Goal: Task Accomplishment & Management: Manage account settings

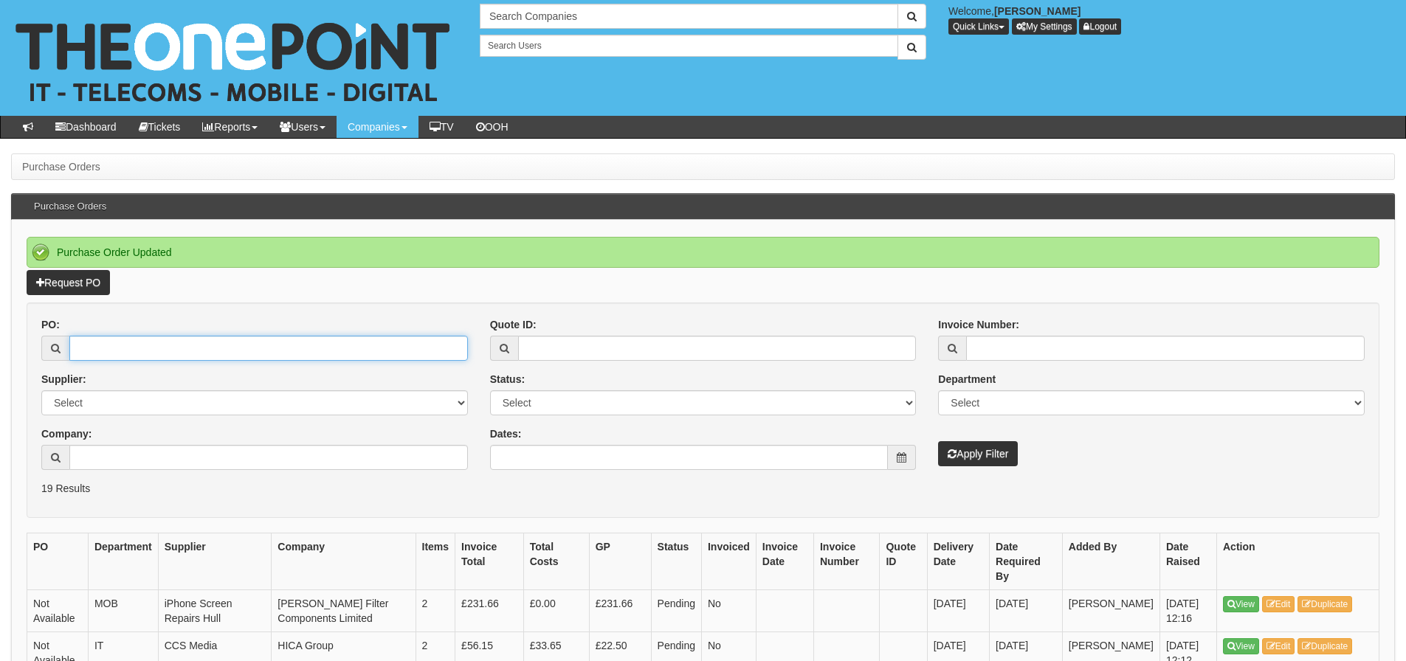
click at [283, 348] on input "PO:" at bounding box center [268, 348] width 399 height 25
type input "19286"
click at [938, 441] on button "Apply Filter" at bounding box center [978, 453] width 80 height 25
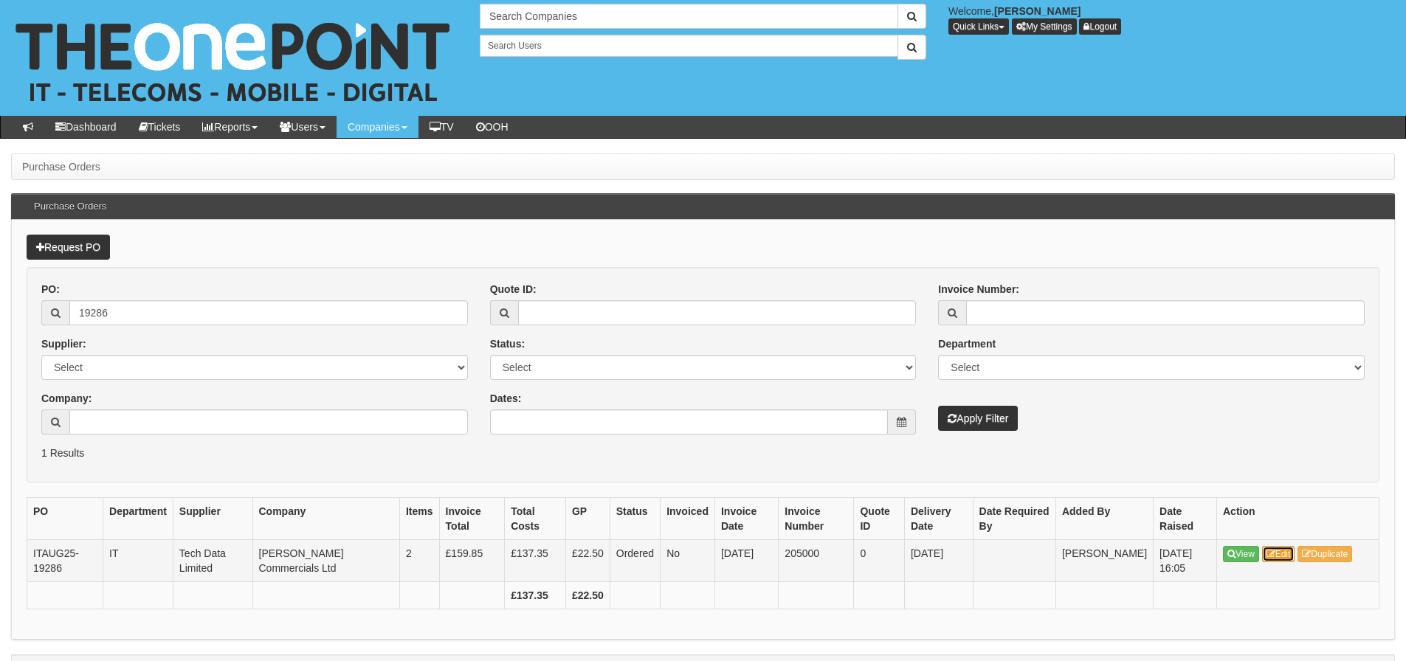
click at [1278, 546] on link "Edit" at bounding box center [1278, 554] width 33 height 16
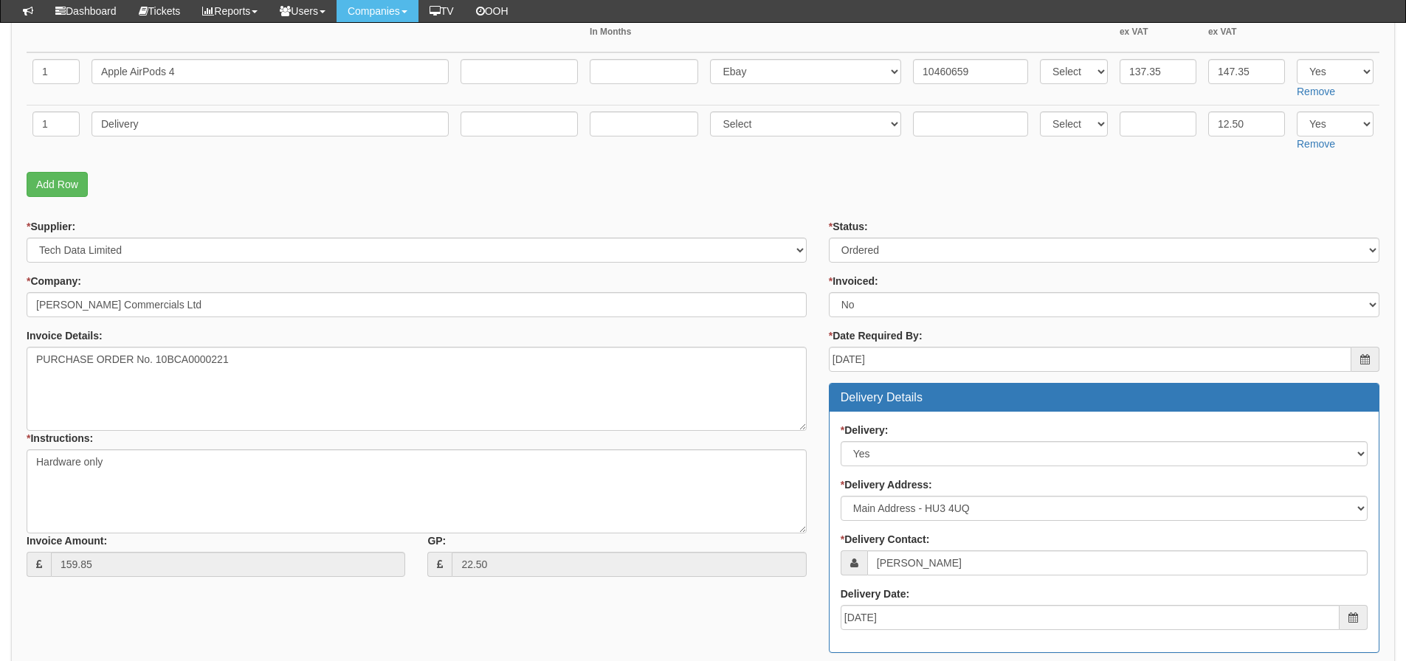
scroll to position [295, 0]
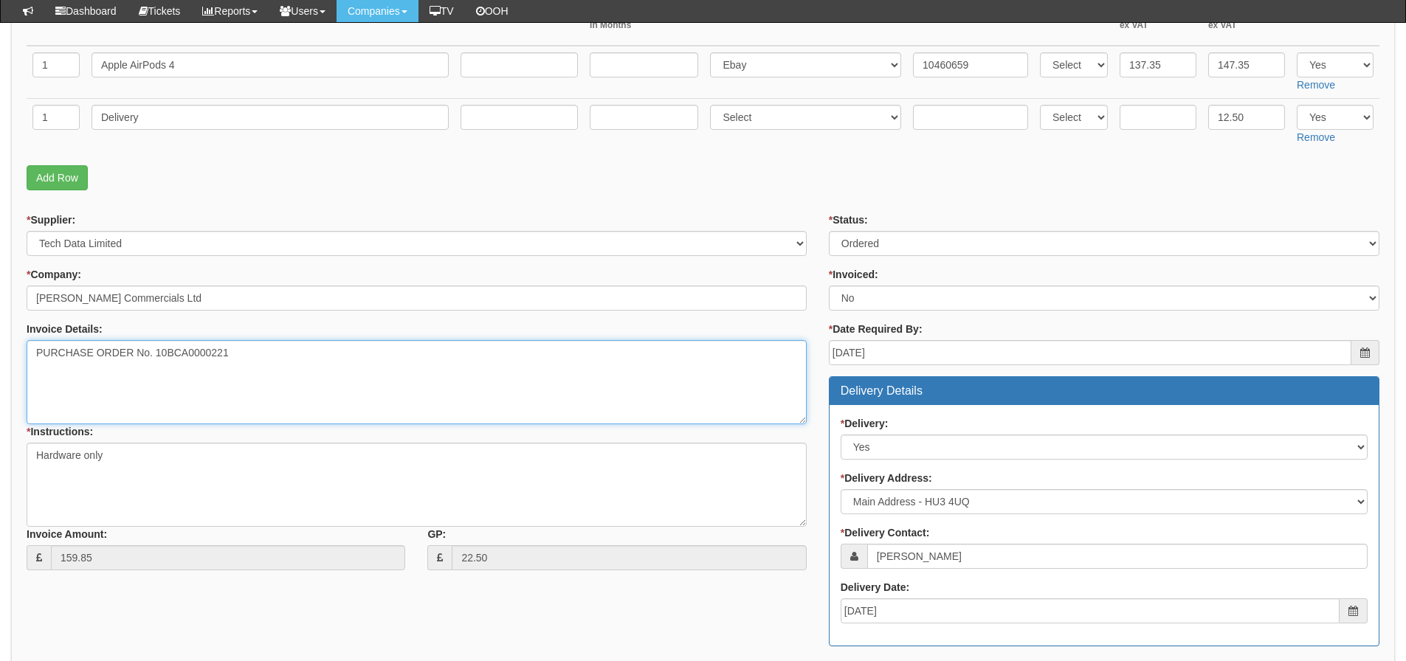
drag, startPoint x: 252, startPoint y: 362, endPoint x: 157, endPoint y: 360, distance: 94.5
click at [157, 360] on textarea "PURCHASE ORDER No. 10BCA0000221" at bounding box center [417, 382] width 780 height 84
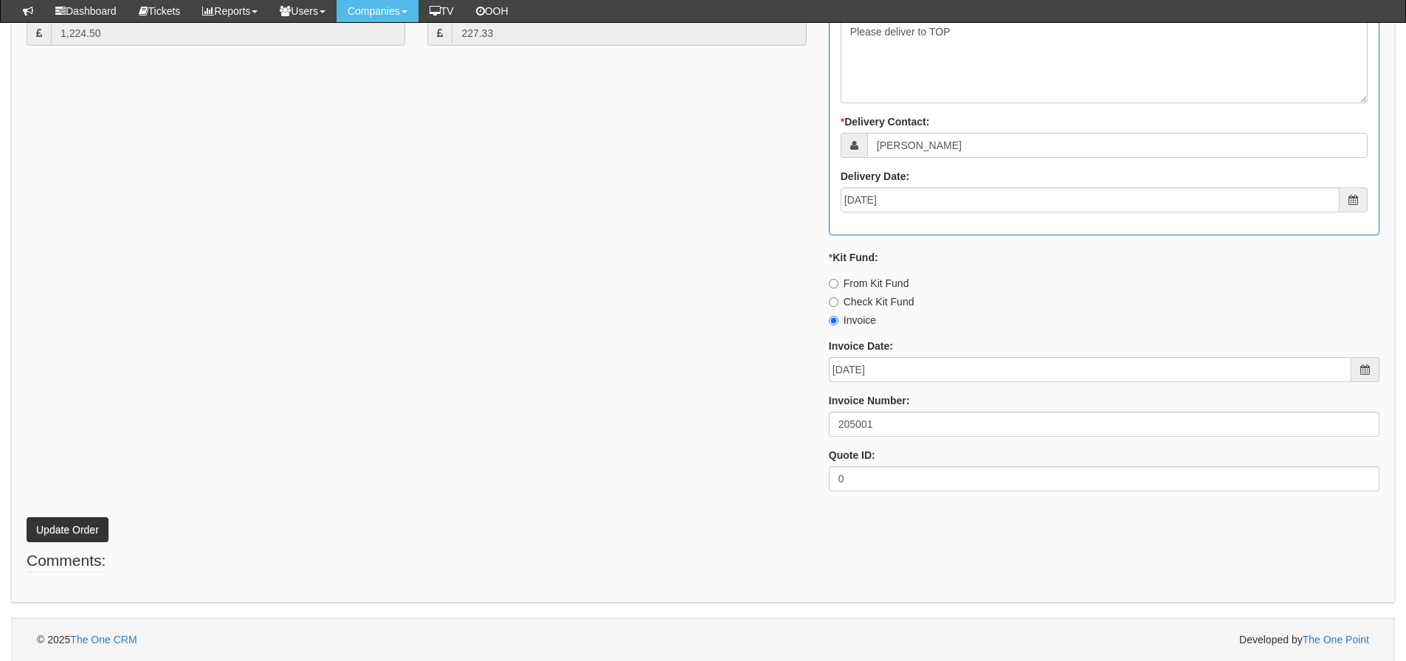
scroll to position [821, 0]
click at [158, 300] on div "* Supplier: Select 123 [DOMAIN_NAME] 1Password 3 4Gon [PERSON_NAME] Electric Lt…" at bounding box center [703, 95] width 1375 height 816
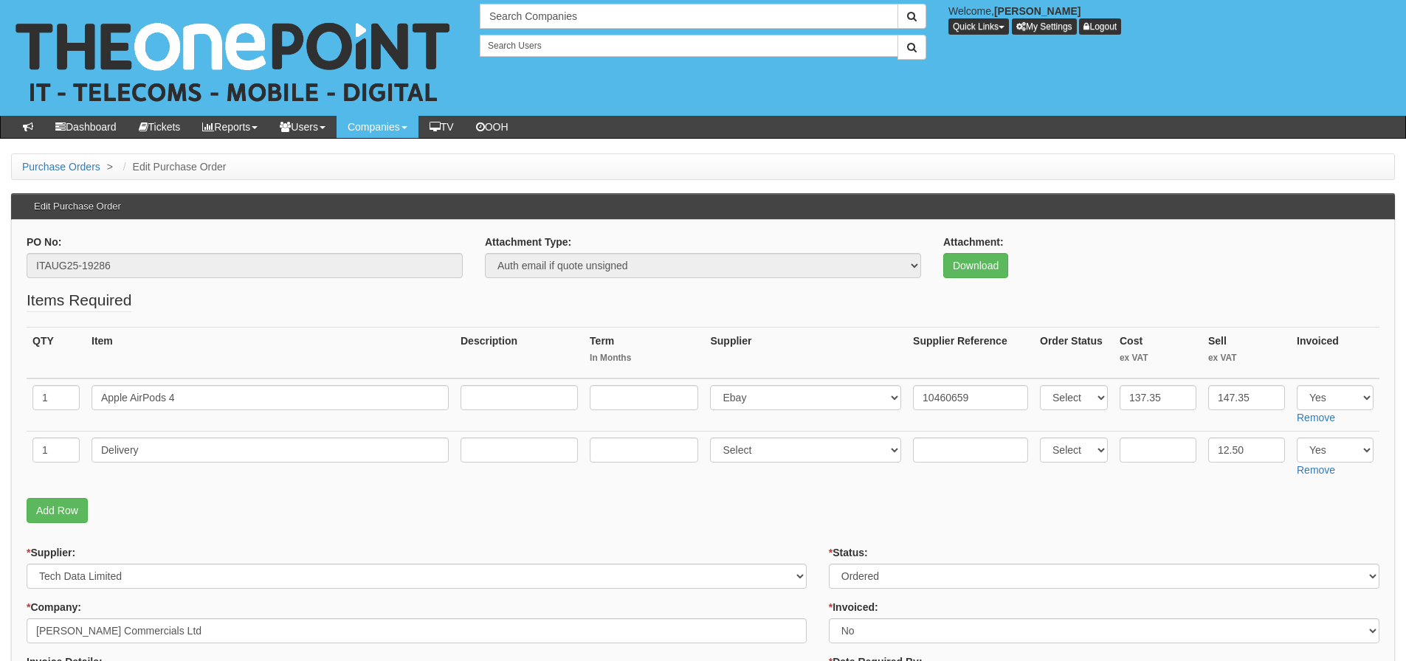
scroll to position [325, 0]
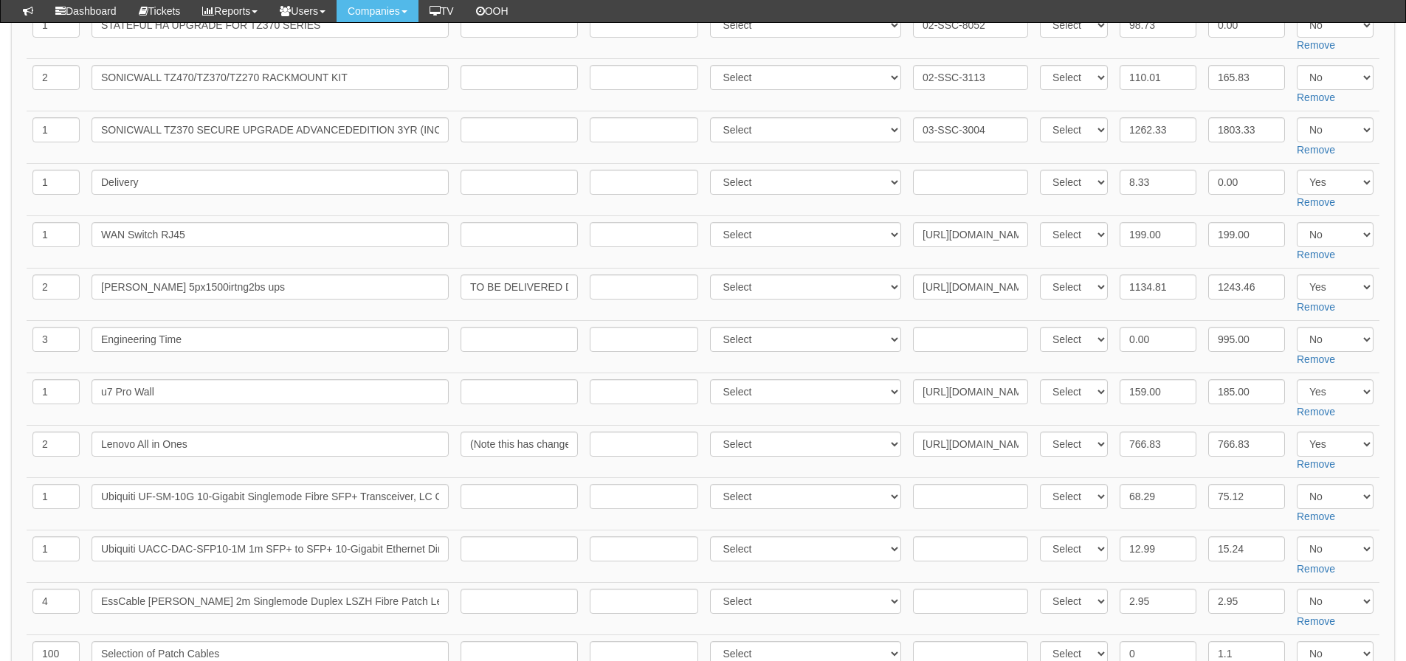
scroll to position [148, 0]
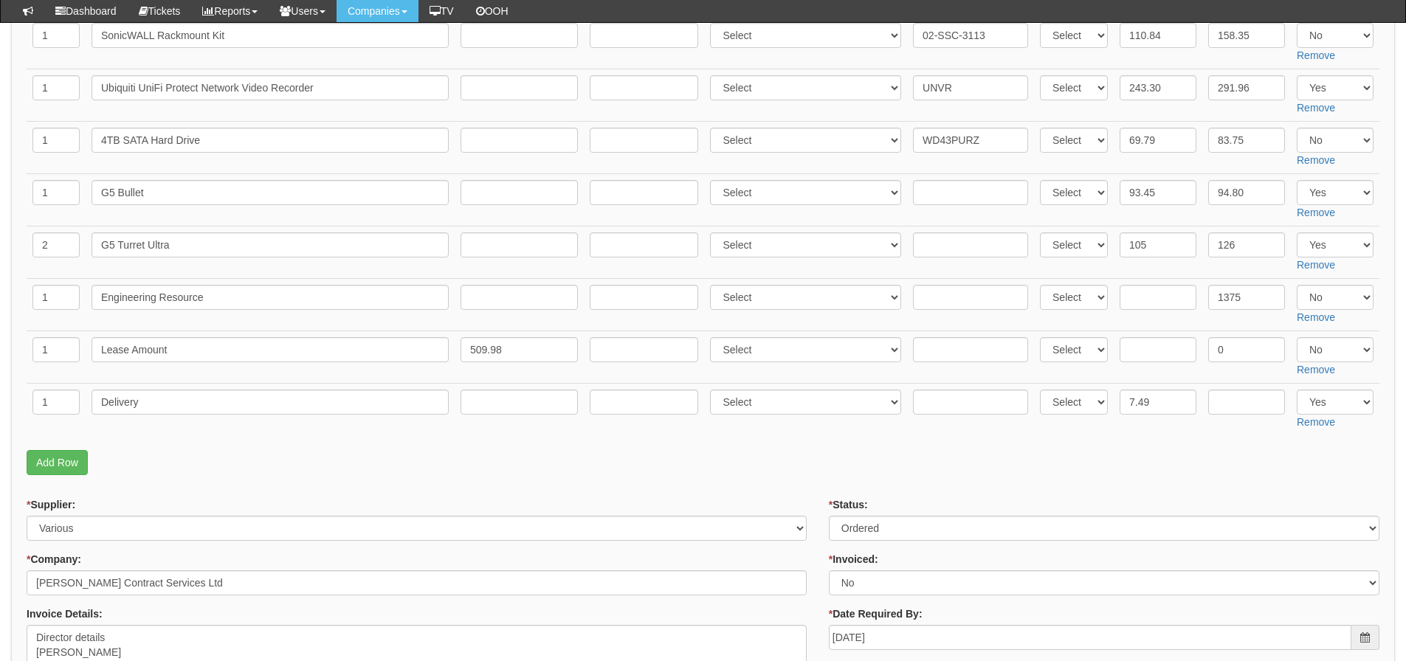
scroll to position [517, 0]
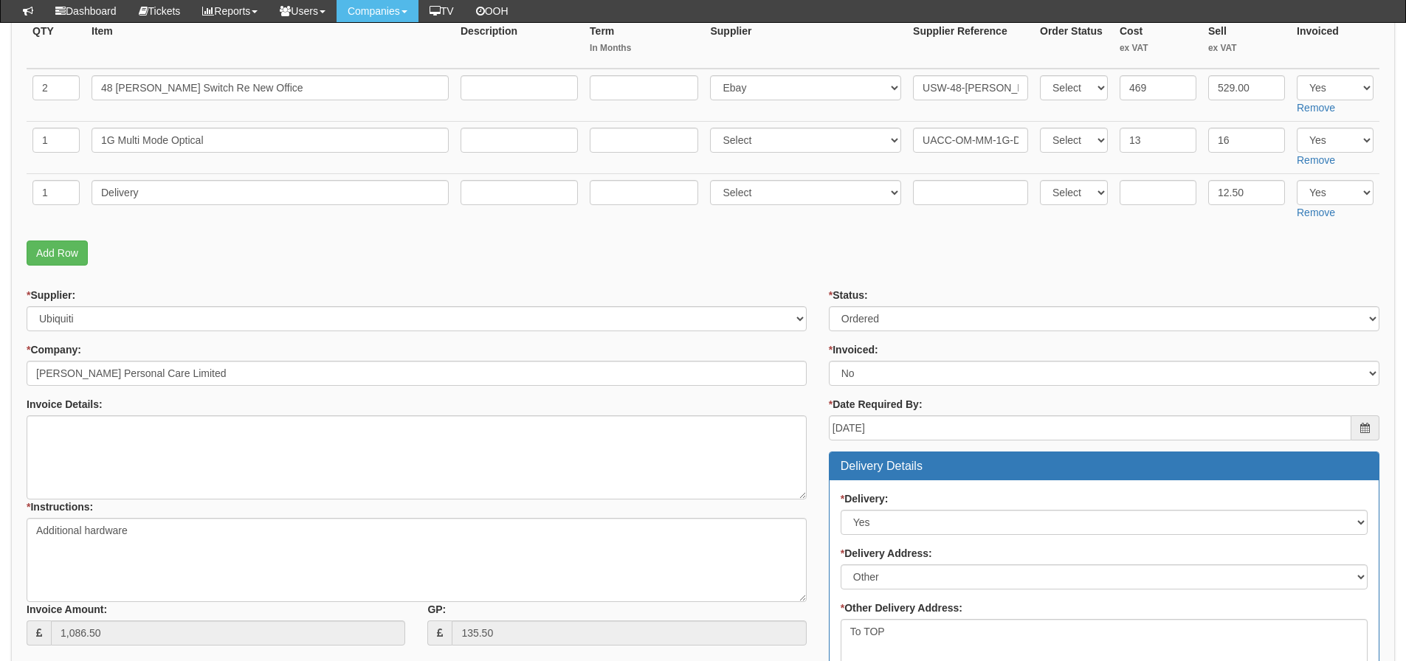
scroll to position [295, 0]
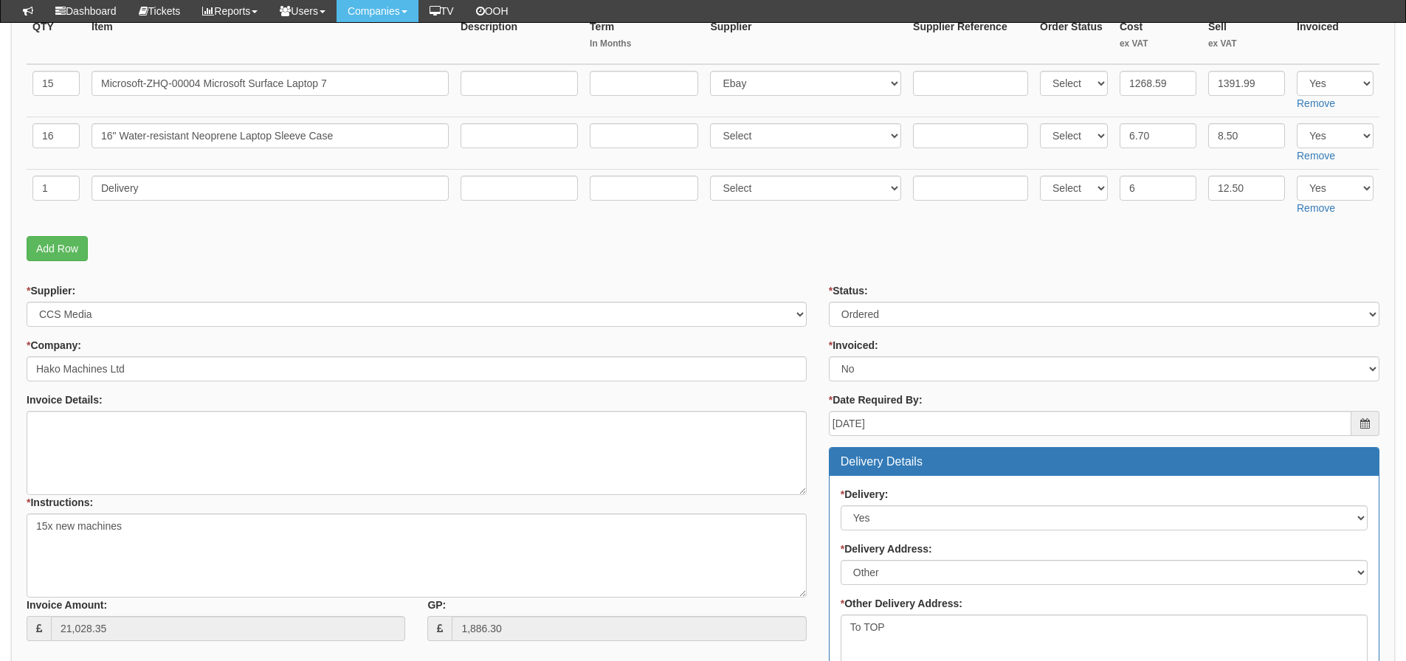
scroll to position [295, 0]
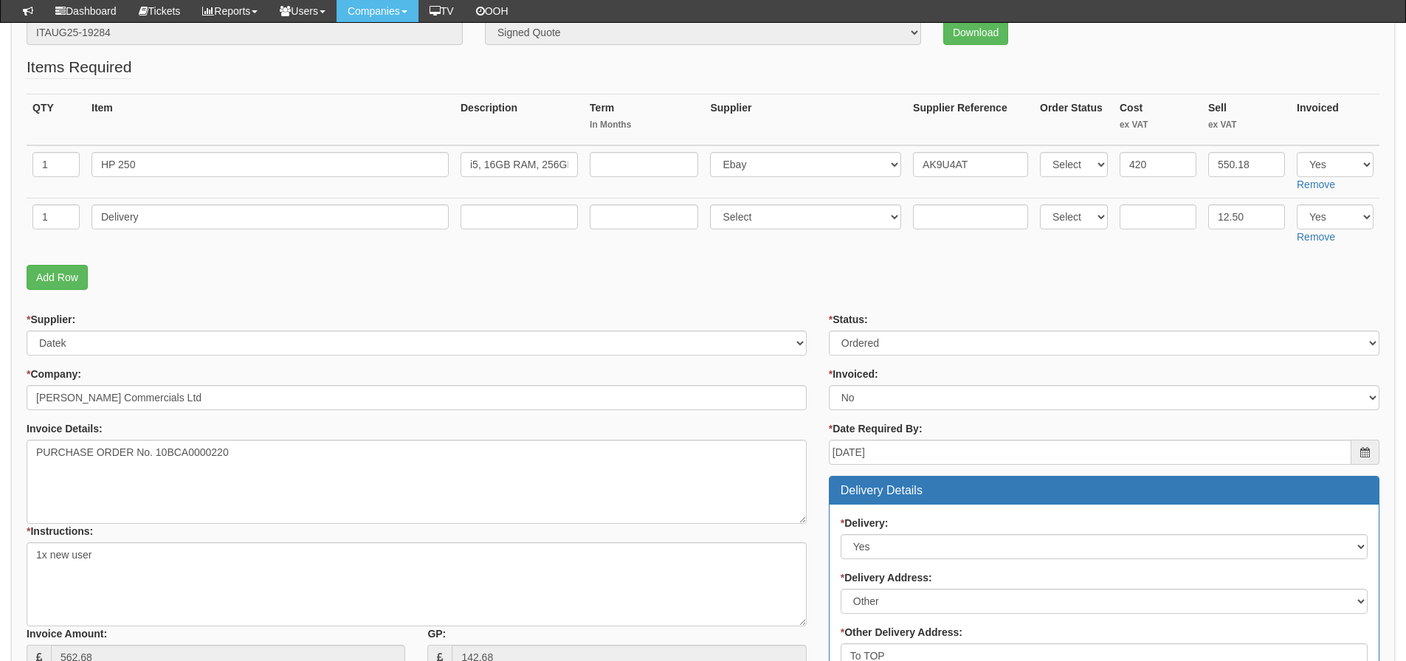
scroll to position [221, 0]
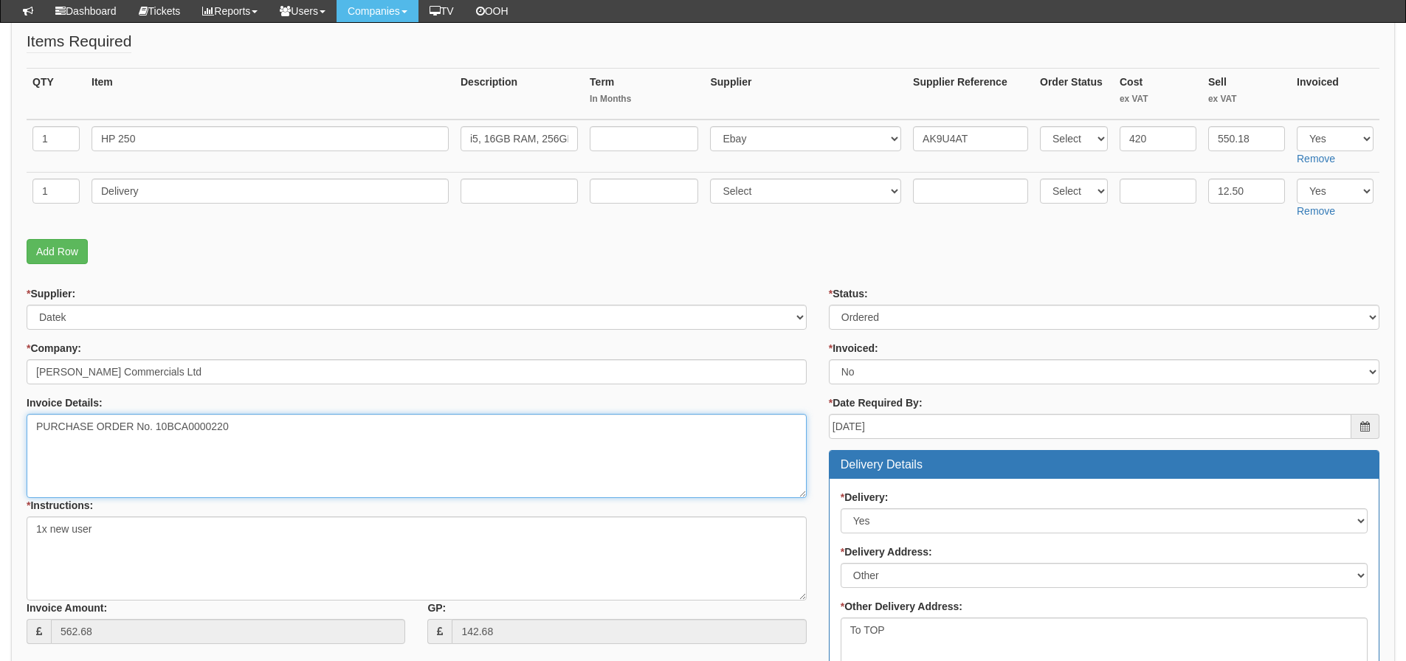
drag, startPoint x: 240, startPoint y: 423, endPoint x: 156, endPoint y: 431, distance: 84.6
click at [156, 431] on textarea "PURCHASE ORDER No. 10BCA0000220" at bounding box center [417, 456] width 780 height 84
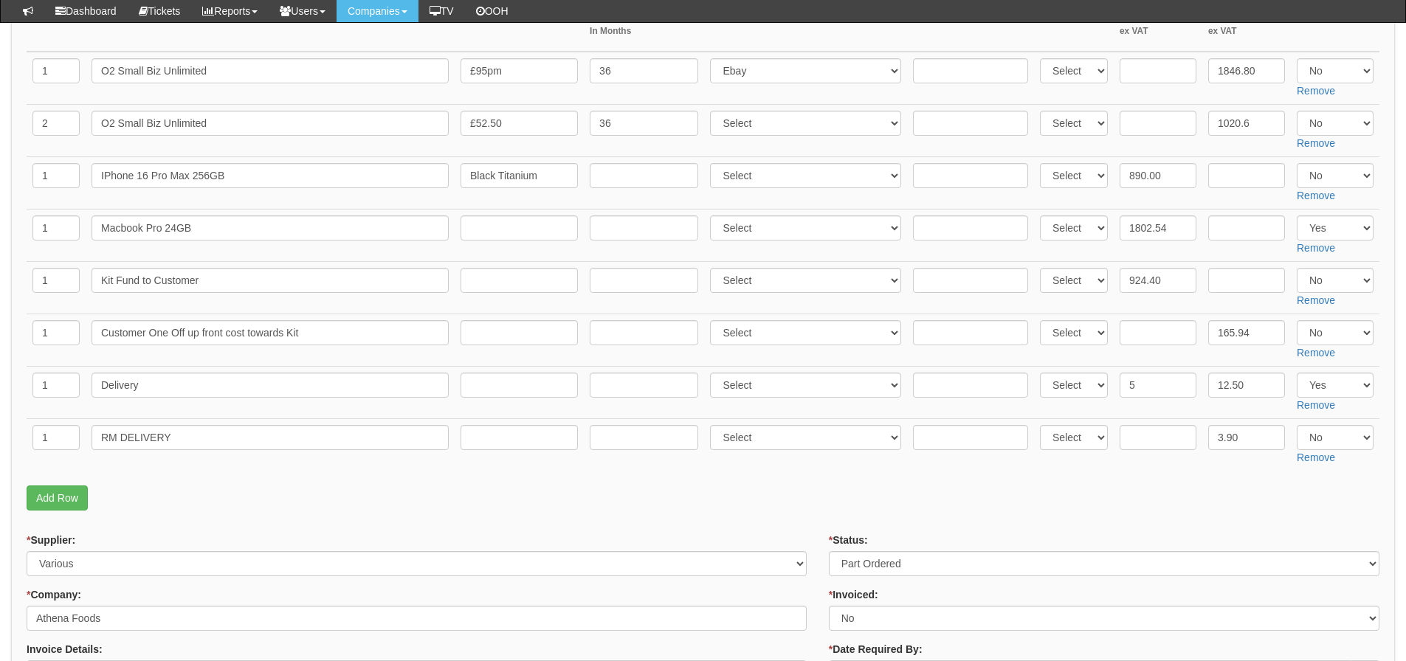
scroll to position [295, 0]
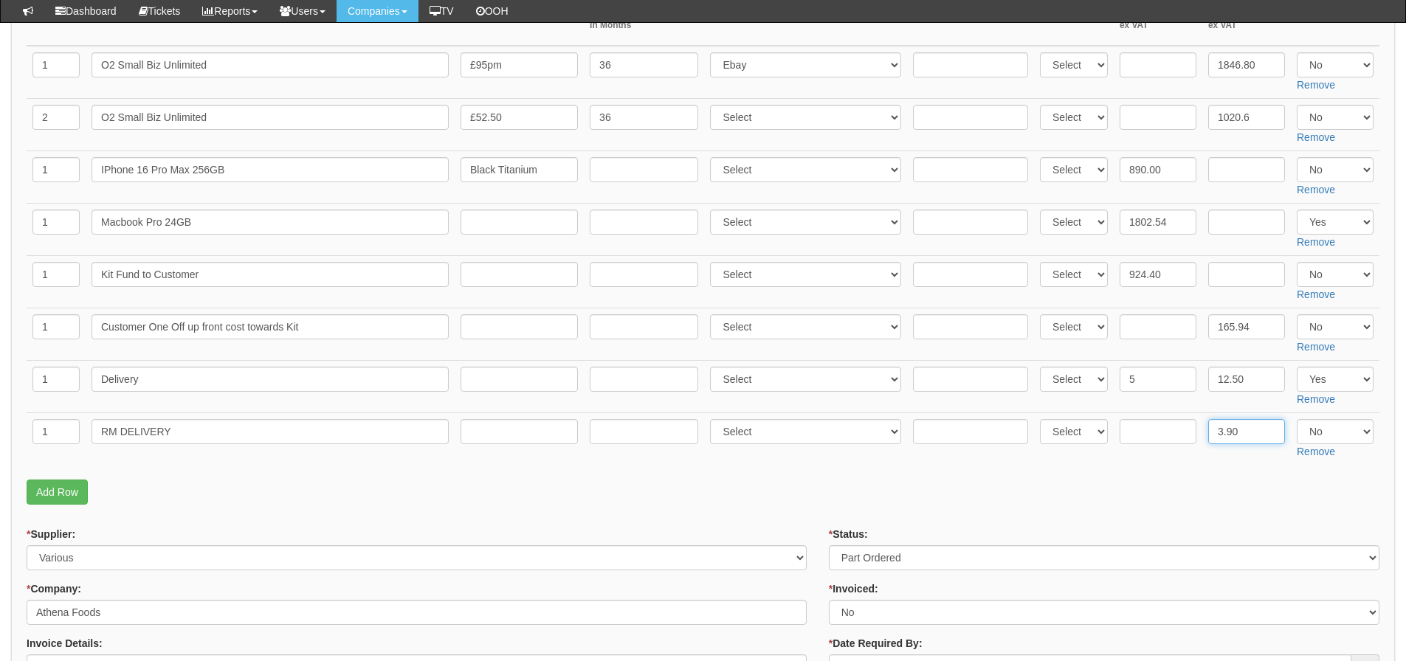
drag, startPoint x: 1241, startPoint y: 426, endPoint x: 1178, endPoint y: 430, distance: 63.6
click at [1178, 430] on tr "1 RM DELIVERY Select 123 [DOMAIN_NAME] 1Password 3 4Gon [PERSON_NAME] Electric …" at bounding box center [703, 439] width 1353 height 52
click at [1152, 436] on input "text" at bounding box center [1158, 431] width 77 height 25
paste input "3.90"
type input "3.90"
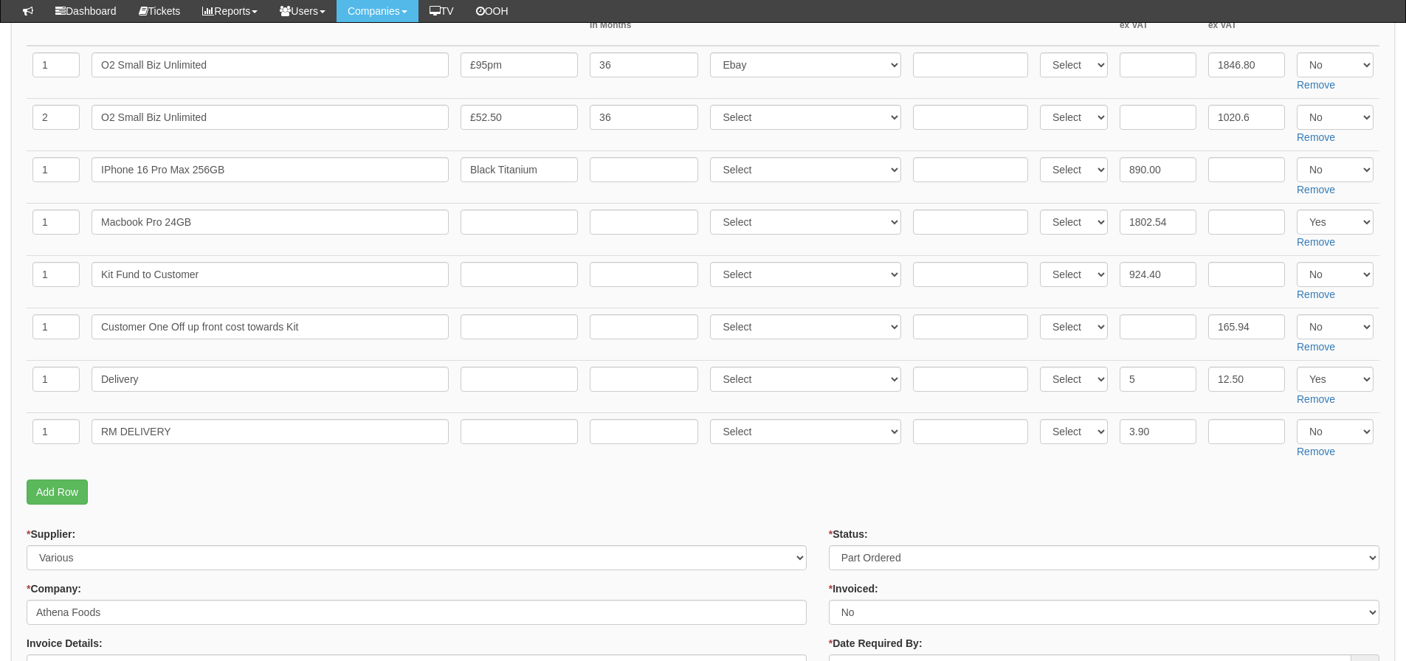
click at [1084, 472] on fieldset "Items Required QTY Item Description Term In Months Supplier Supplier Reference …" at bounding box center [703, 234] width 1353 height 556
drag, startPoint x: 249, startPoint y: 173, endPoint x: 103, endPoint y: 180, distance: 145.6
click at [103, 180] on input "IPhone 16 Pro Max 256GB" at bounding box center [270, 169] width 357 height 25
drag, startPoint x: 209, startPoint y: 216, endPoint x: -82, endPoint y: 224, distance: 291.0
click at [0, 224] on html "× Send Email × Add Appointment × Create Ticket × Create Proactive Activity × Ad…" at bounding box center [703, 613] width 1406 height 1816
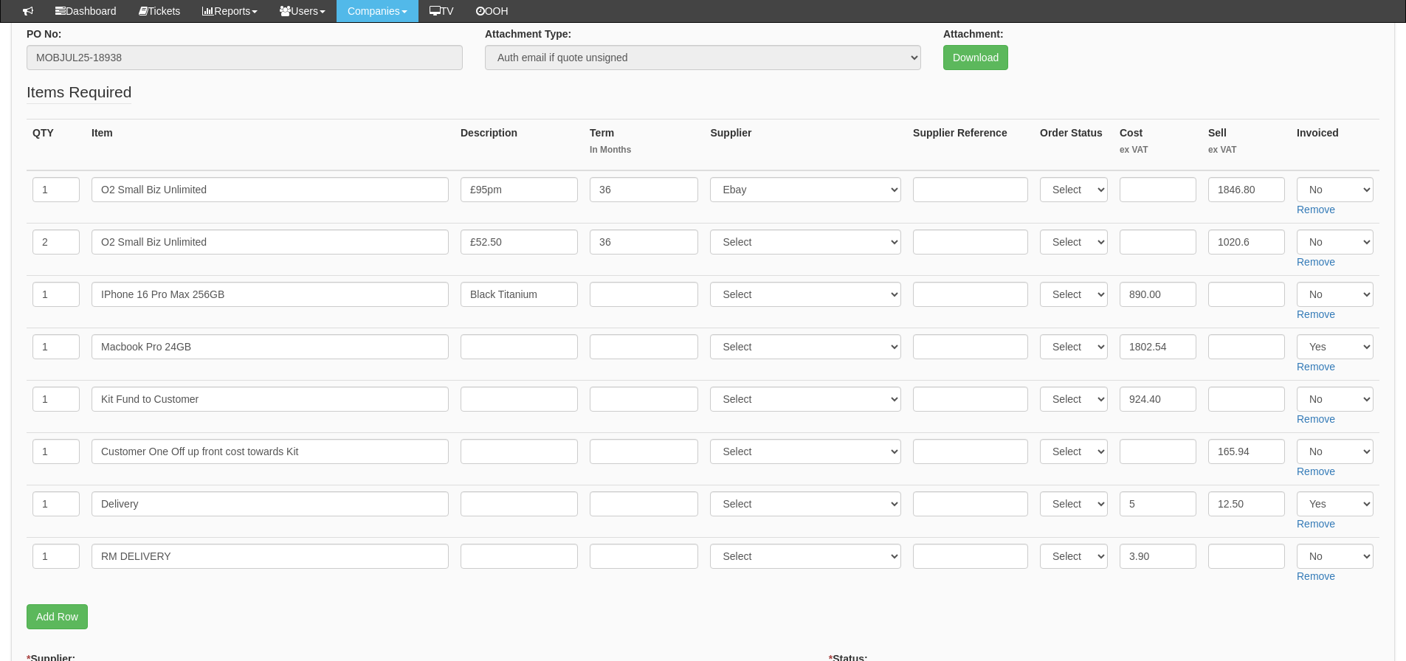
scroll to position [0, 0]
